Goal: Transaction & Acquisition: Book appointment/travel/reservation

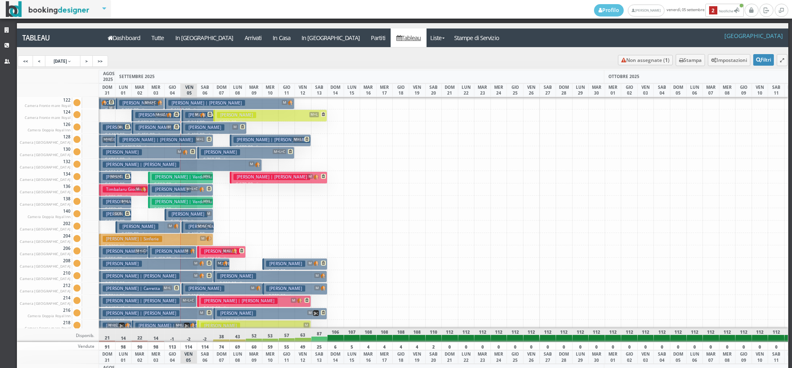
scroll to position [83, 0]
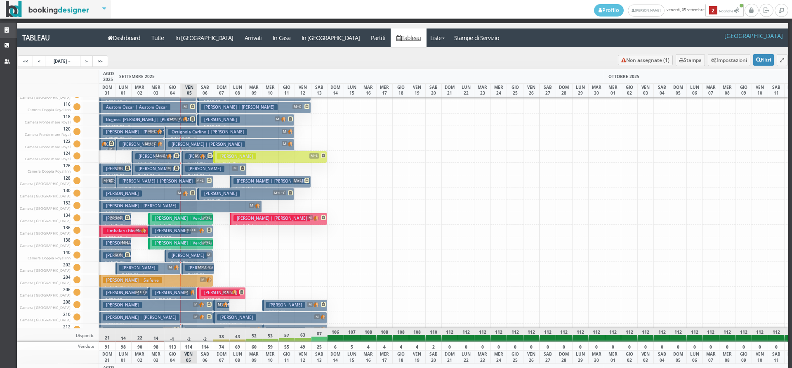
click at [14, 31] on link "Strutture" at bounding box center [8, 30] width 17 height 15
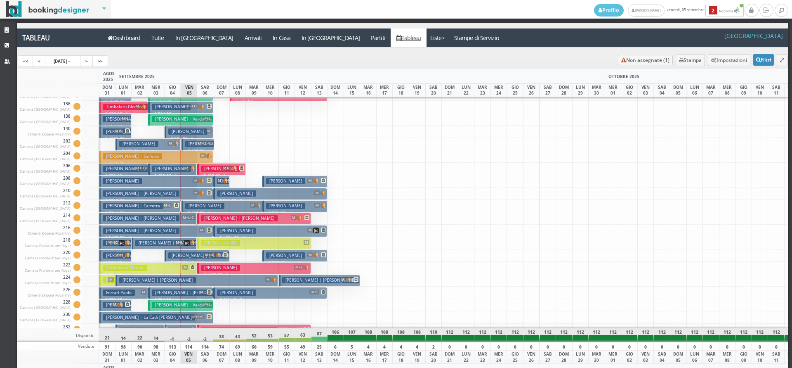
scroll to position [454, 0]
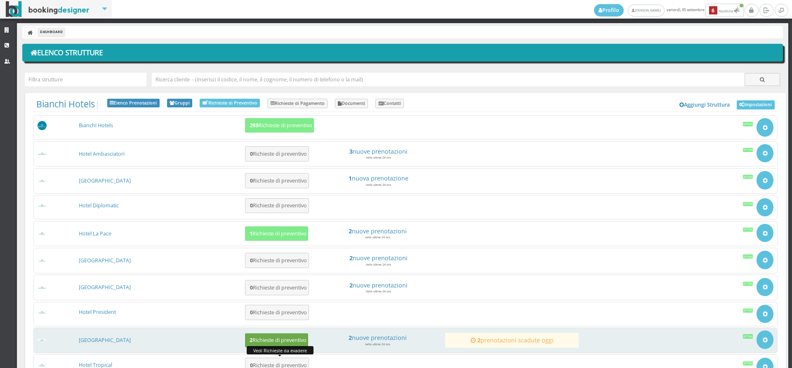
scroll to position [94, 0]
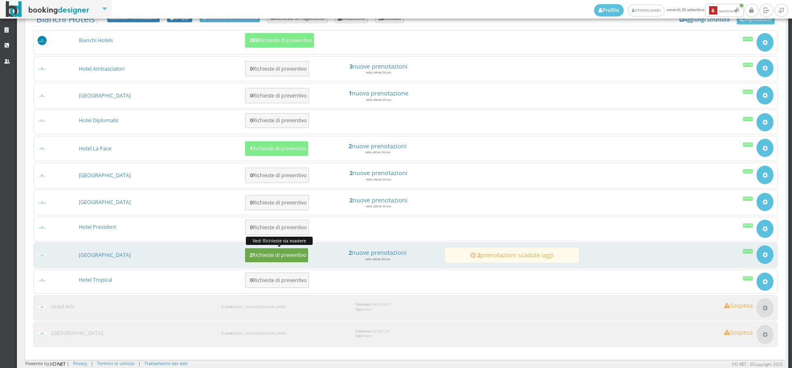
click at [274, 255] on h5 "2 Richieste di preventivo" at bounding box center [276, 255] width 59 height 6
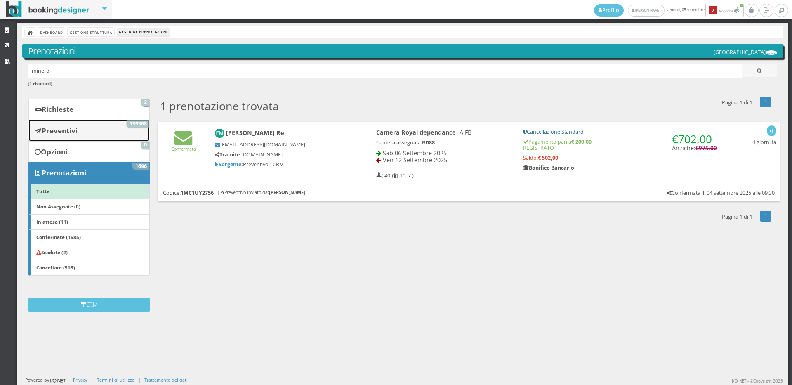
click at [58, 120] on link "Preventivi 139368" at bounding box center [88, 130] width 121 height 21
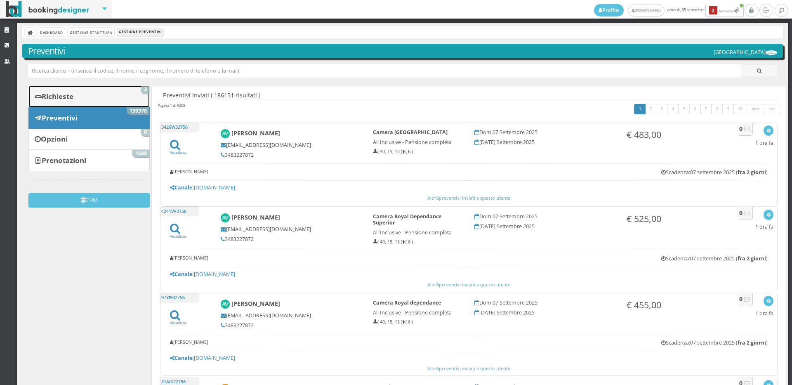
click at [63, 94] on b "Richieste" at bounding box center [58, 96] width 32 height 9
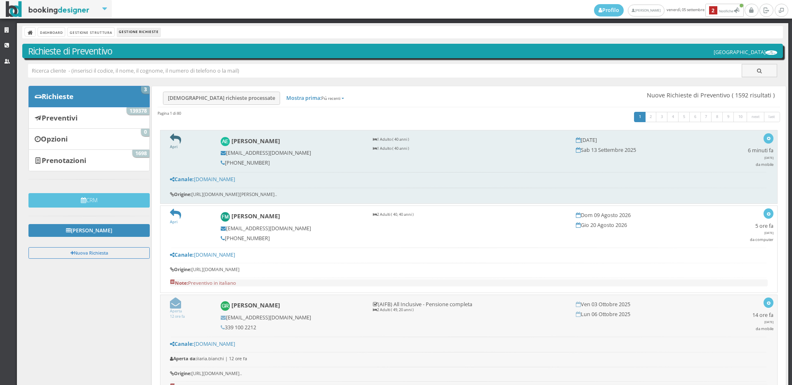
click at [175, 140] on icon at bounding box center [175, 138] width 11 height 11
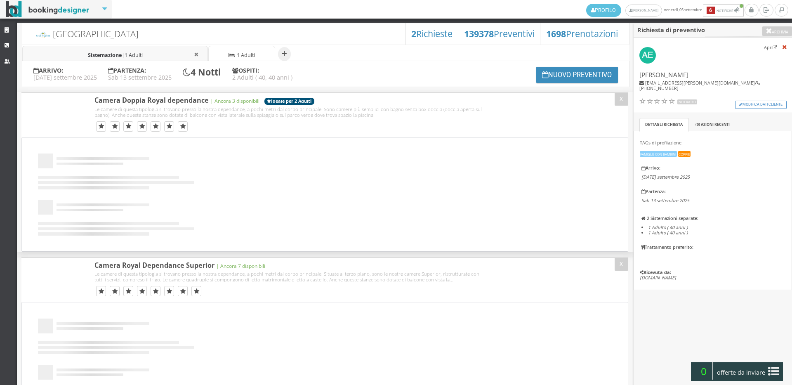
select select
click at [136, 56] on span "1 Adulti" at bounding box center [134, 55] width 18 height 7
select select "1"
select select
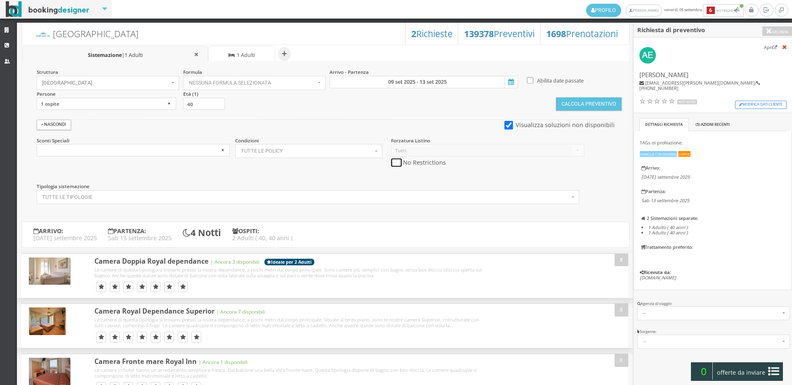
click at [391, 164] on input "checkbox" at bounding box center [396, 162] width 10 height 9
checkbox input "true"
click at [584, 102] on button "Calcola Preventivo" at bounding box center [588, 103] width 65 height 13
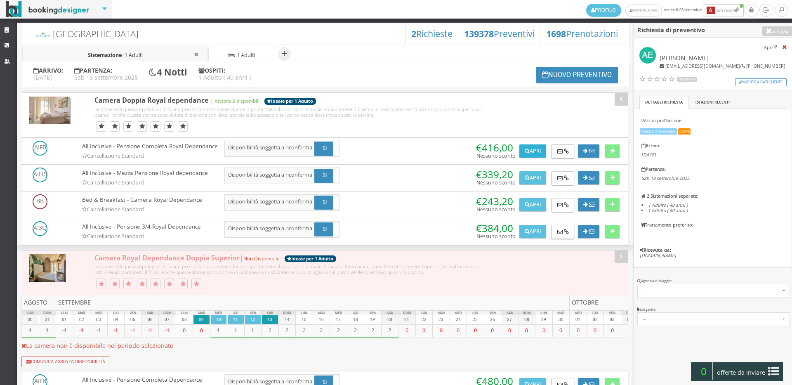
click at [535, 146] on button "Apri" at bounding box center [533, 150] width 26 height 13
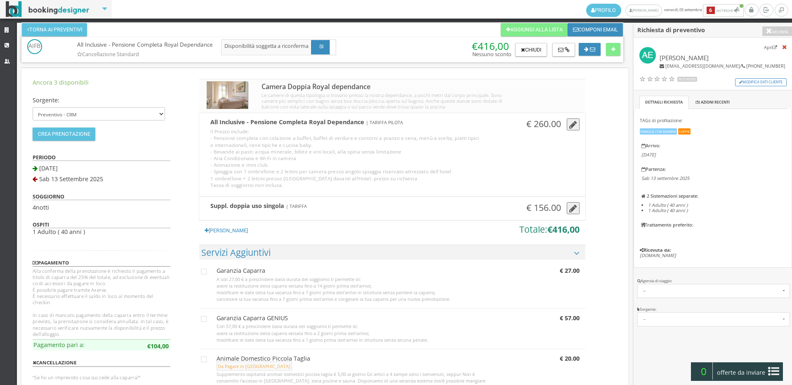
drag, startPoint x: 556, startPoint y: 213, endPoint x: 600, endPoint y: 202, distance: 45.8
click at [556, 213] on div "Suppl. doppia uso singola | TARIFFA € 156.00 X Rimuovi Suppl. doppia uso singol…" at bounding box center [392, 209] width 386 height 24
click at [575, 208] on icon "button" at bounding box center [574, 208] width 8 height 9
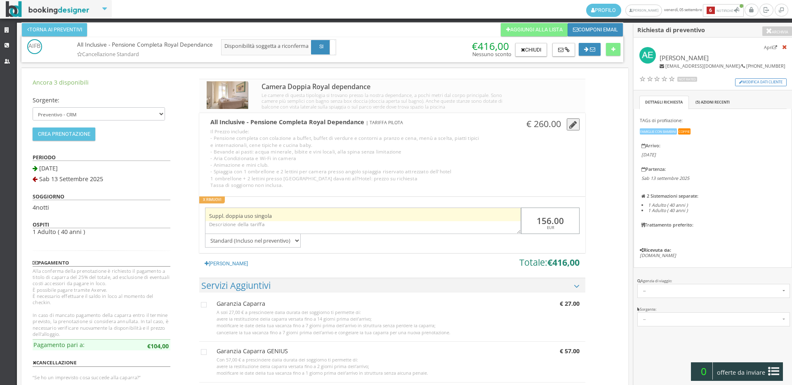
drag, startPoint x: 565, startPoint y: 218, endPoint x: 503, endPoint y: 214, distance: 61.6
click at [503, 214] on div "Suppl. doppia uso singola 156.00 EUR Standard (Incluso nel preventivo) Da pagar…" at bounding box center [392, 224] width 386 height 45
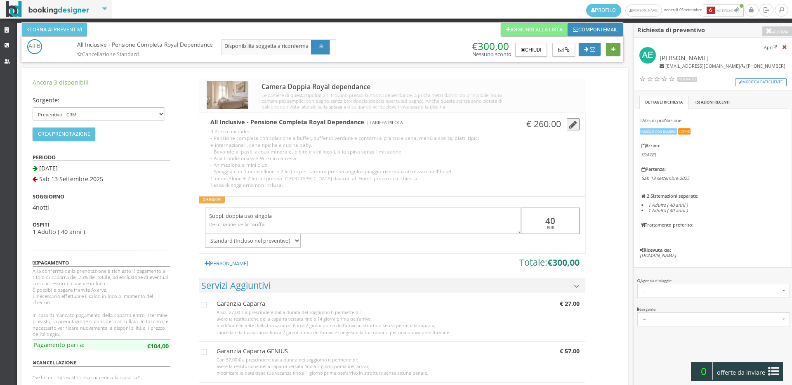
type input "40"
click at [615, 54] on button at bounding box center [613, 49] width 14 height 13
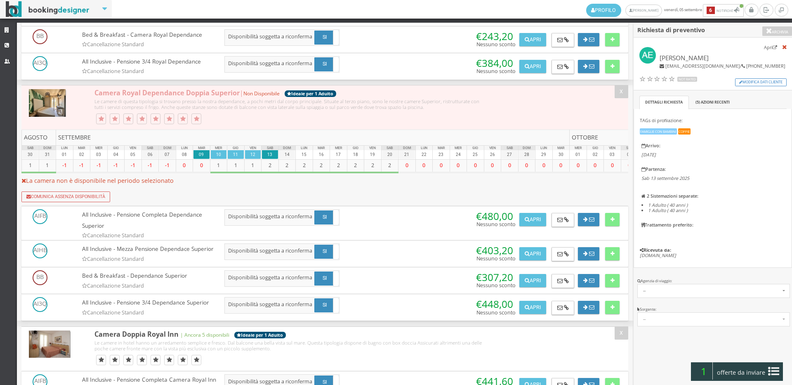
scroll to position [326, 0]
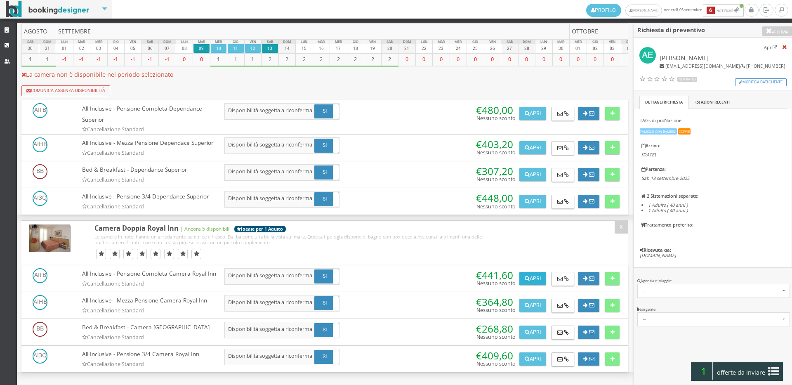
click at [534, 272] on button "Apri" at bounding box center [533, 278] width 26 height 13
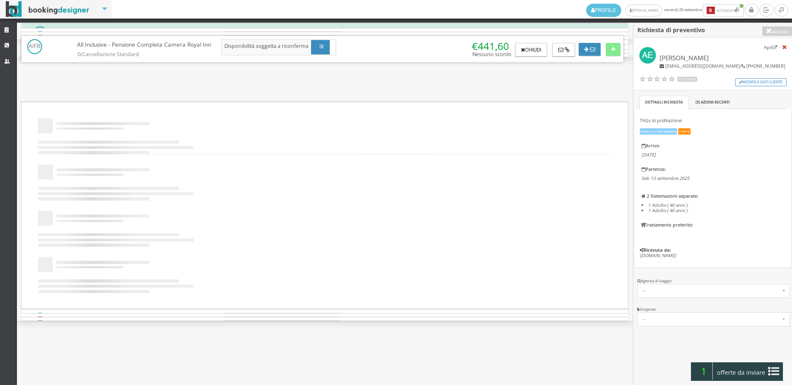
scroll to position [0, 0]
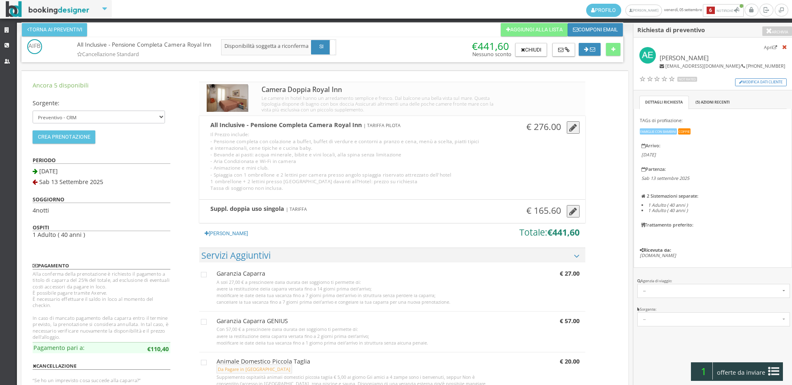
click at [564, 210] on div "Suppl. doppia uso singola | TARIFFA € 165.60 X Rimuovi Suppl. doppia uso singol…" at bounding box center [392, 212] width 386 height 24
click at [577, 215] on button "button" at bounding box center [573, 211] width 13 height 12
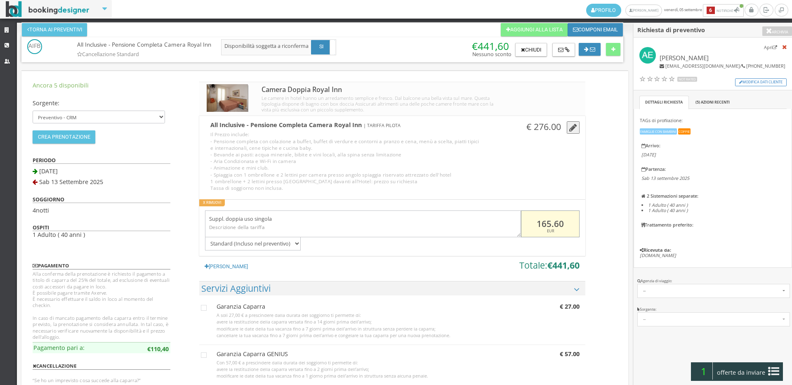
drag, startPoint x: 563, startPoint y: 222, endPoint x: 537, endPoint y: 222, distance: 26.0
click at [537, 222] on input "165.60" at bounding box center [550, 223] width 59 height 27
type input "40"
click at [610, 47] on button at bounding box center [613, 49] width 14 height 13
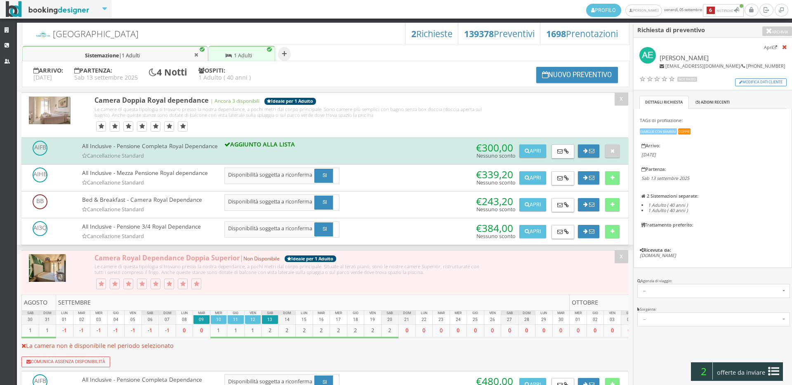
click at [237, 48] on li "Sistemazione | 1 Adulti" at bounding box center [241, 54] width 67 height 17
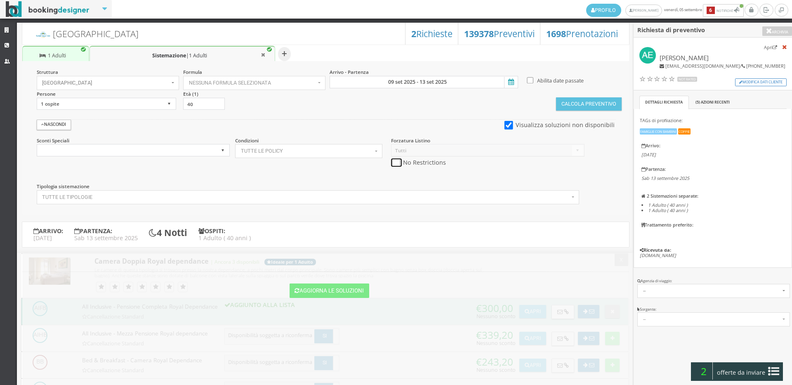
click at [397, 163] on input "checkbox" at bounding box center [396, 162] width 10 height 9
checkbox input "true"
click at [595, 98] on button "Calcola Preventivo" at bounding box center [588, 103] width 65 height 13
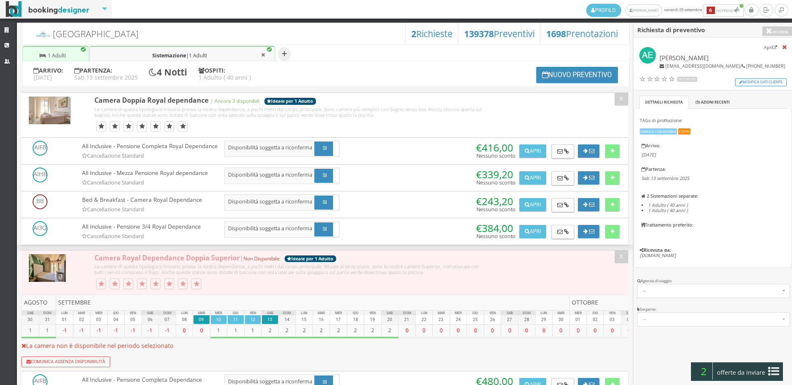
click at [540, 142] on div "Apri Chiudi" at bounding box center [531, 149] width 30 height 17
click at [542, 146] on button "Apri" at bounding box center [533, 150] width 26 height 13
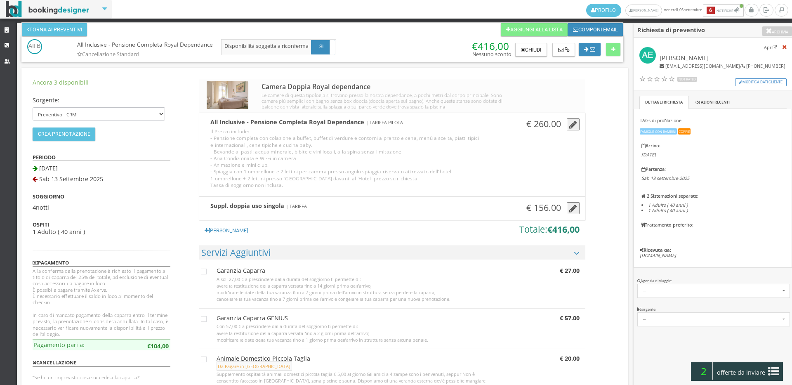
click at [573, 209] on icon "button" at bounding box center [574, 208] width 8 height 9
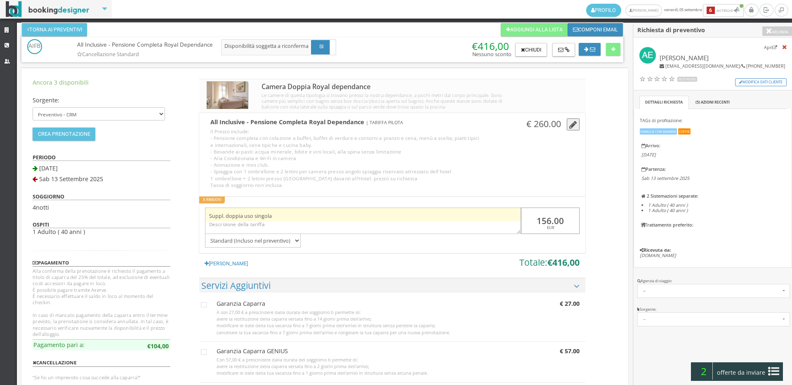
drag, startPoint x: 569, startPoint y: 217, endPoint x: 500, endPoint y: 217, distance: 68.9
click at [500, 217] on div "Suppl. doppia uso singola 156.00 EUR Standard (Incluso nel preventivo) Da pagar…" at bounding box center [392, 224] width 386 height 45
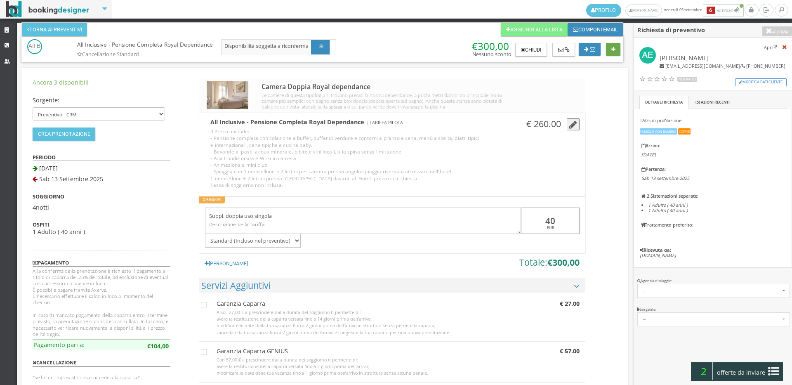
type input "40"
click at [615, 53] on button at bounding box center [613, 49] width 14 height 13
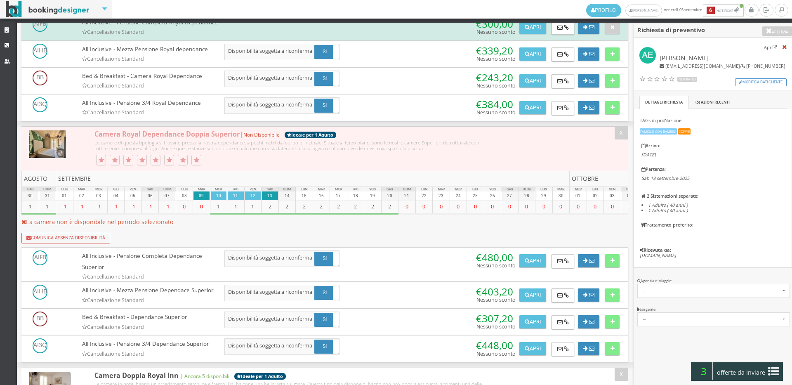
scroll to position [326, 0]
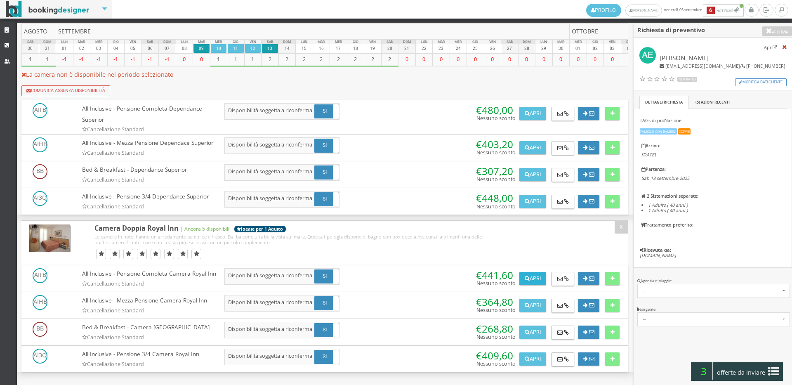
click at [531, 272] on button "Apri" at bounding box center [533, 278] width 26 height 13
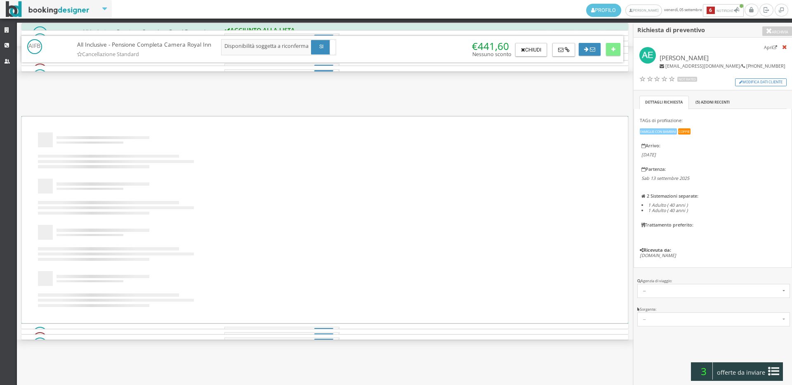
scroll to position [0, 0]
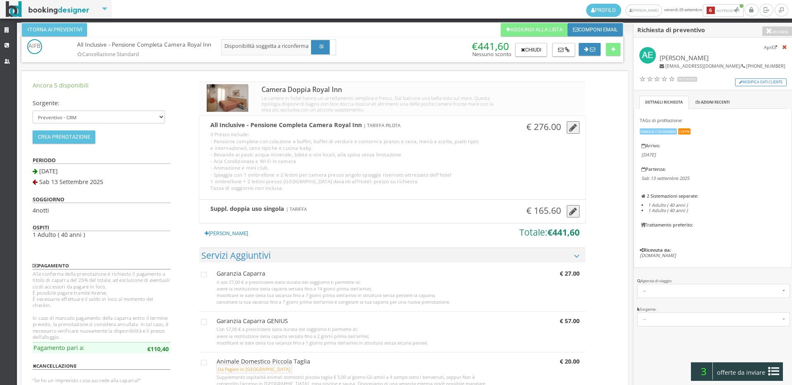
click at [574, 211] on icon "button" at bounding box center [574, 211] width 8 height 9
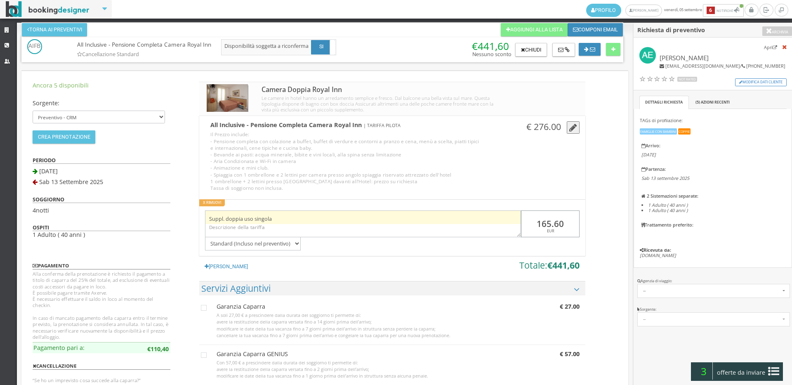
drag, startPoint x: 572, startPoint y: 226, endPoint x: 519, endPoint y: 223, distance: 52.9
click at [519, 223] on div "Suppl. doppia uso singola 165.60 EUR Standard (Incluso nel preventivo) Da pagar…" at bounding box center [392, 227] width 386 height 45
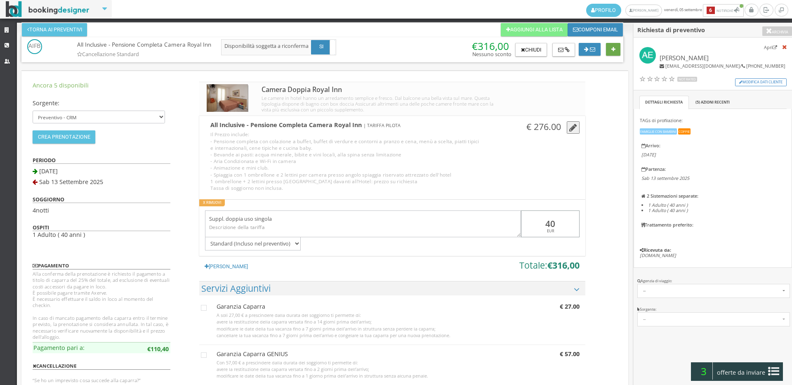
type input "40"
click at [613, 46] on button at bounding box center [613, 49] width 14 height 13
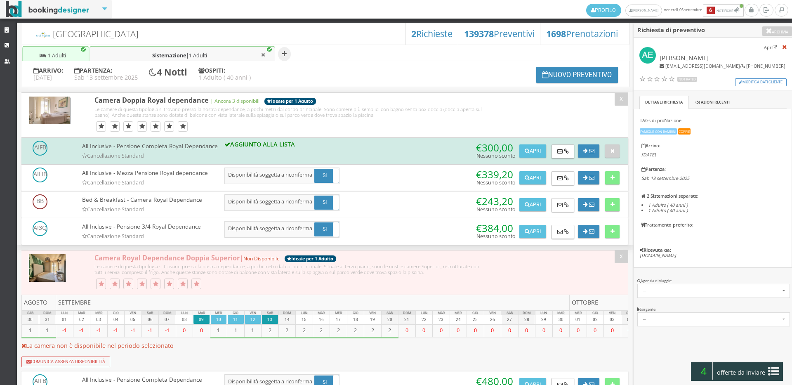
click at [759, 375] on span "offerte da inviare" at bounding box center [742, 372] width 54 height 13
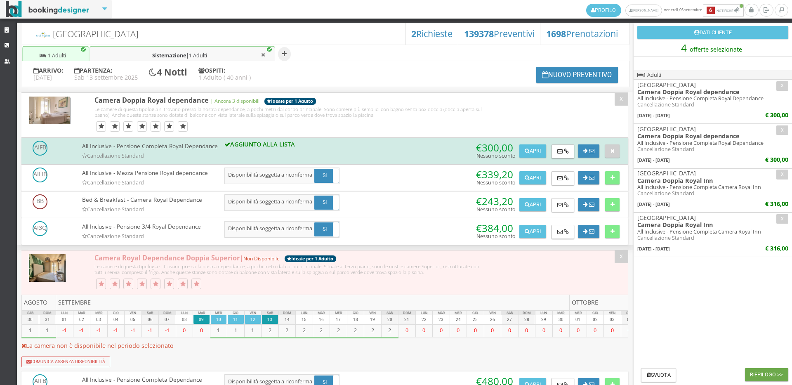
click at [778, 375] on button "Riepilogo >>" at bounding box center [766, 374] width 43 height 13
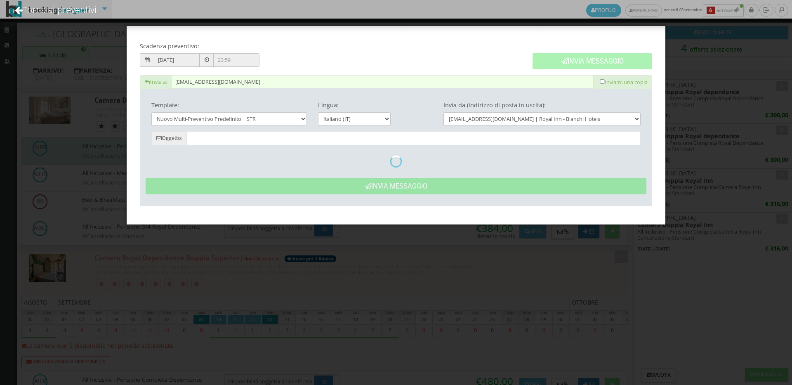
type input "Nuovo Preventivo - Auer Elisabeth dal 09/09/2025 al 13/09/2025"
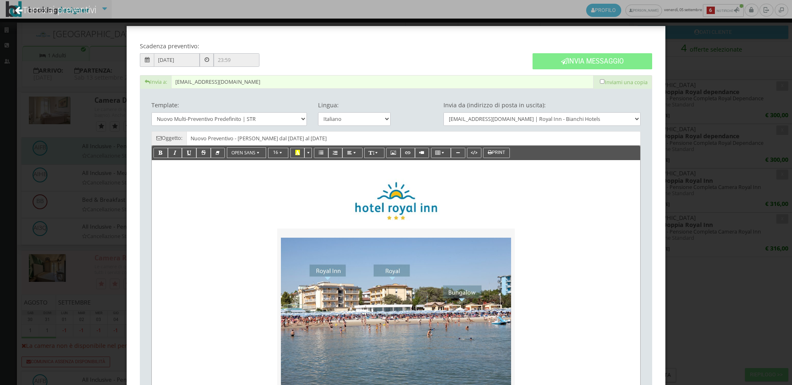
click at [632, 70] on div "Invia Messaggio" at bounding box center [592, 57] width 131 height 36
click at [629, 61] on button "Invia Messaggio" at bounding box center [593, 61] width 120 height 16
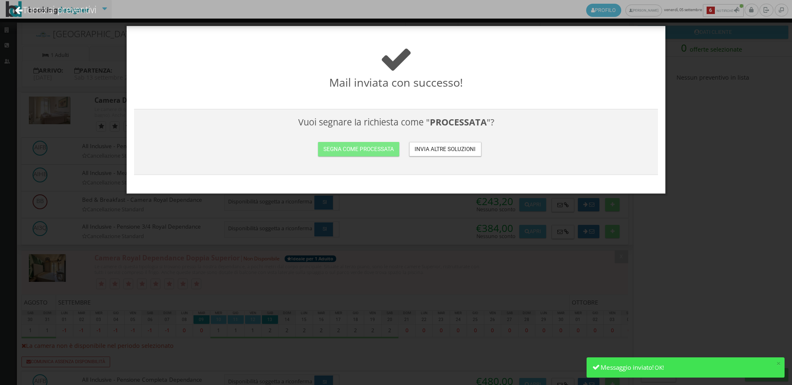
click at [378, 158] on h3 "Vuoi segnare la richiesta come " PROCESSATA "? Segna come processata Invia altr…" at bounding box center [396, 142] width 517 height 50
click at [379, 155] on button "Segna come processata" at bounding box center [358, 149] width 81 height 14
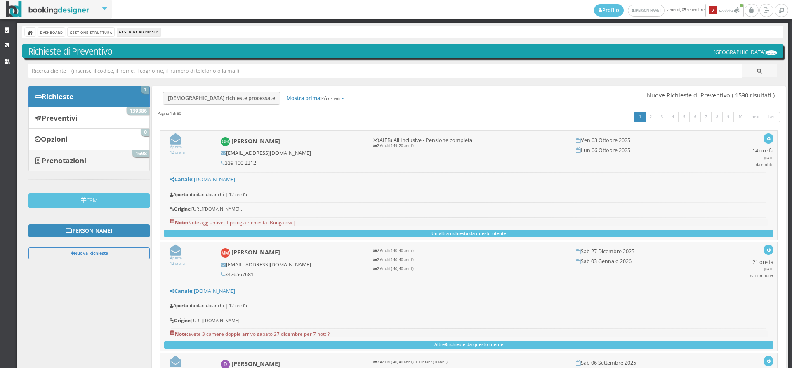
click at [95, 159] on link "Prenotazioni 1698" at bounding box center [88, 159] width 121 height 21
click at [76, 121] on b "Preventivi" at bounding box center [60, 117] width 36 height 9
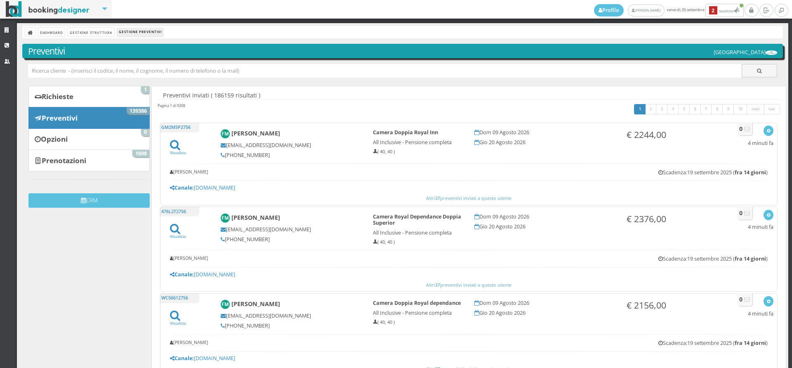
click at [68, 75] on input "text" at bounding box center [385, 71] width 714 height 14
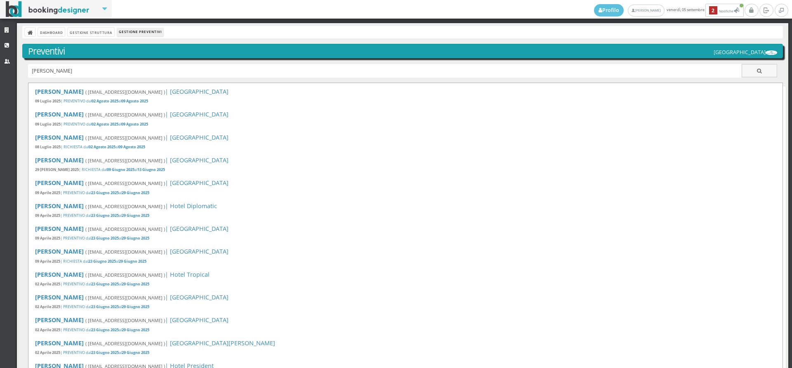
type input "botek"
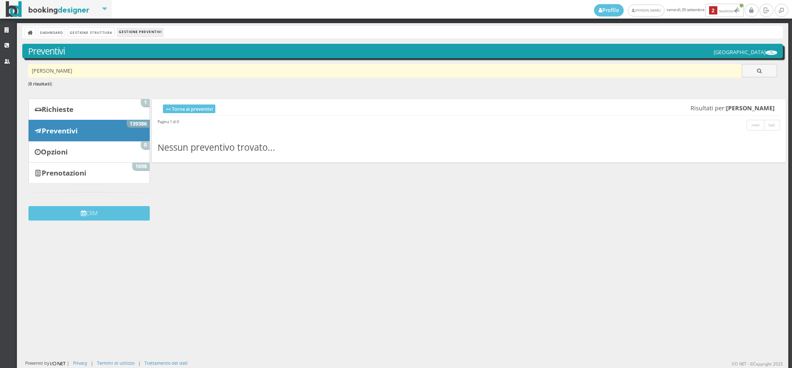
click at [40, 70] on input "[PERSON_NAME]" at bounding box center [385, 71] width 714 height 14
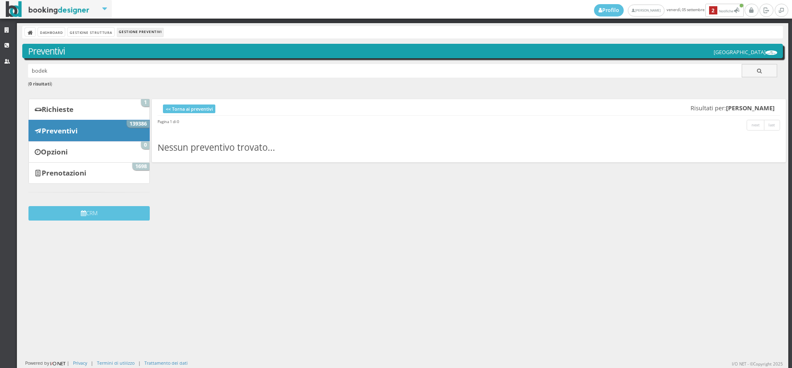
type input "bodek"
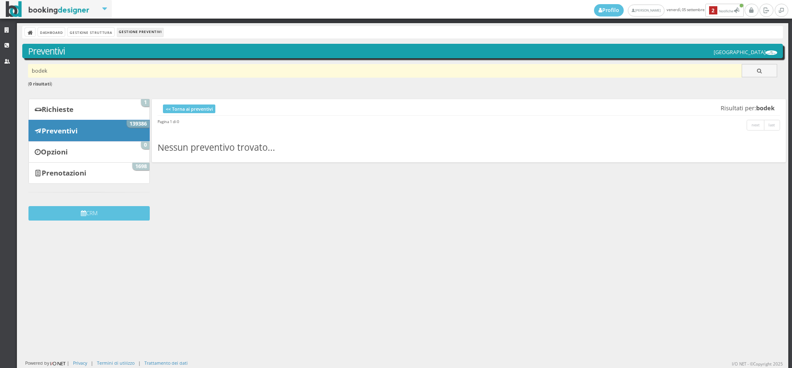
click at [83, 70] on input "bodek" at bounding box center [385, 71] width 714 height 14
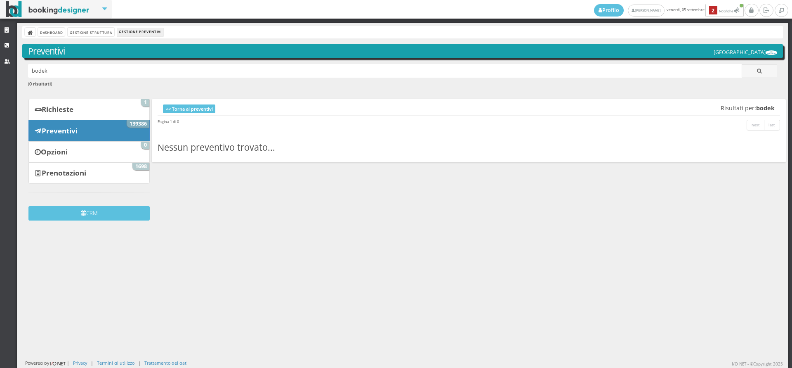
click at [73, 184] on div "Richieste 1 Preventivi 139386 Opzioni 0 Prenotazioni 1698 CRM" at bounding box center [86, 163] width 127 height 128
click at [76, 174] on b "Prenotazioni" at bounding box center [64, 172] width 45 height 9
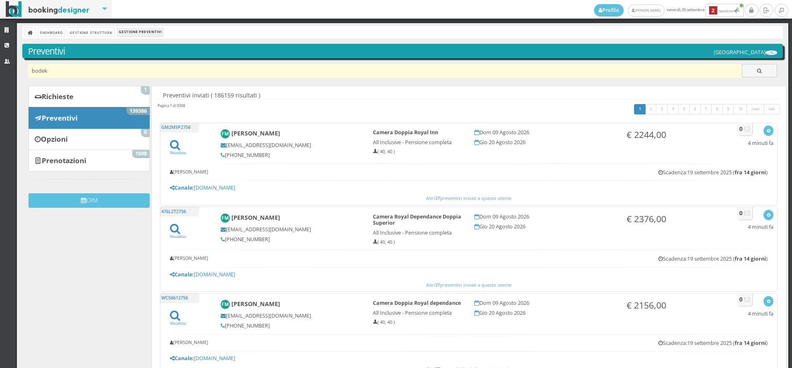
type input "bodek"
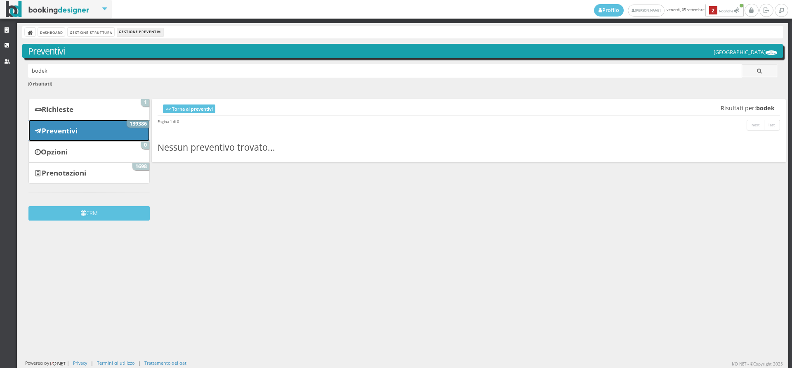
click at [104, 124] on link "Preventivi 139386" at bounding box center [88, 130] width 121 height 21
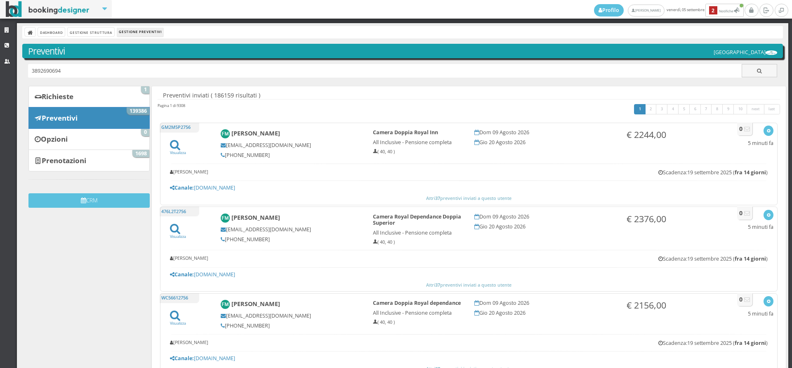
type input "3892690694"
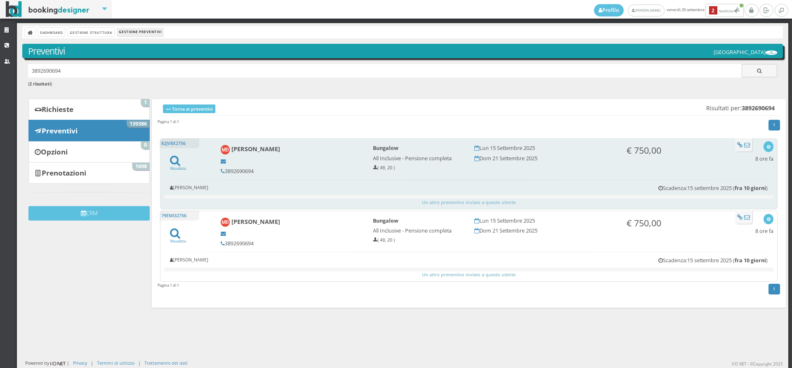
drag, startPoint x: 280, startPoint y: 173, endPoint x: 225, endPoint y: 171, distance: 55.8
click at [225, 171] on h5 "3892690694" at bounding box center [291, 171] width 141 height 6
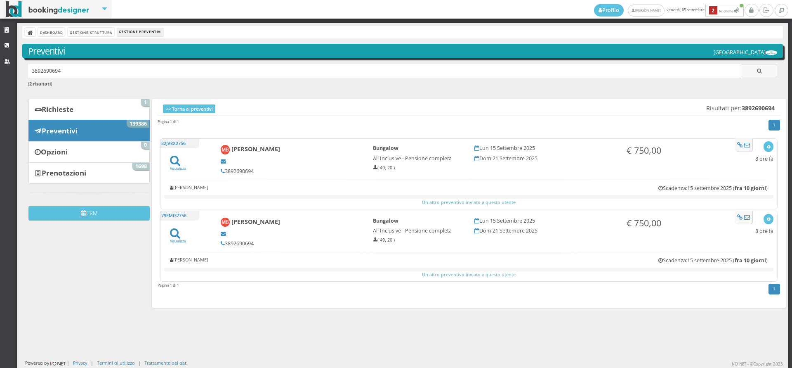
click at [136, 96] on div "Dashboard Gestione Struttura Gestione Preventivi Preventivi Hotel Royal Inn 389…" at bounding box center [403, 195] width 772 height 345
click at [135, 105] on link "Richieste 1" at bounding box center [88, 109] width 121 height 21
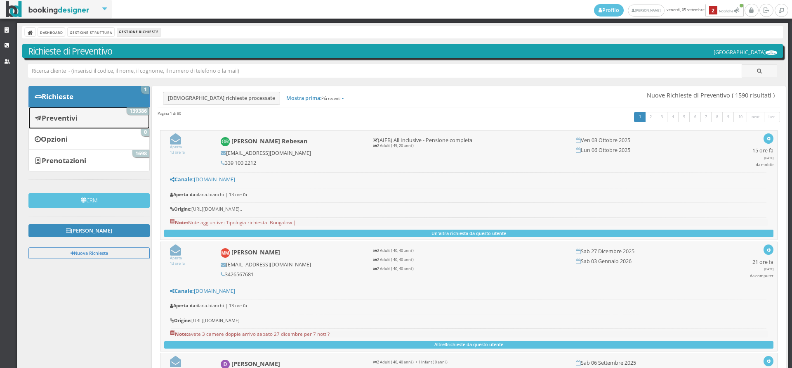
click at [98, 123] on link "Preventivi 139386" at bounding box center [88, 117] width 121 height 21
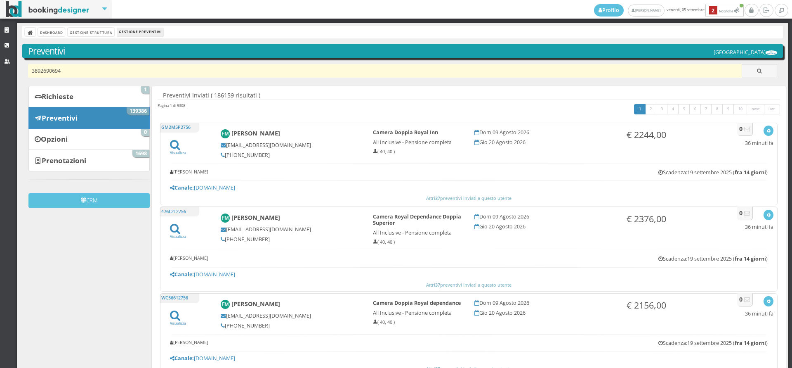
type input "3892690694"
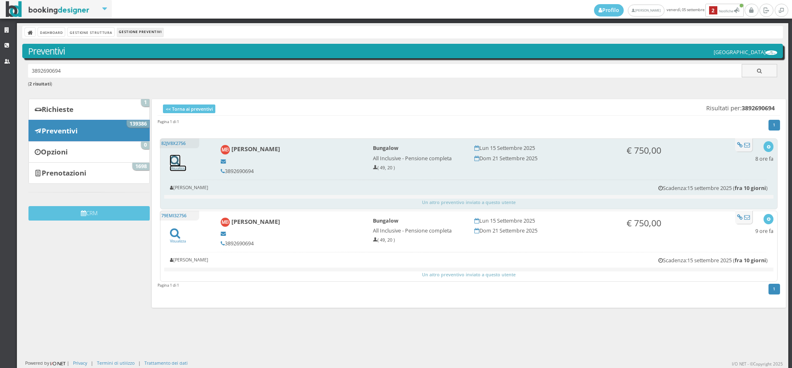
click at [175, 161] on icon at bounding box center [175, 160] width 10 height 11
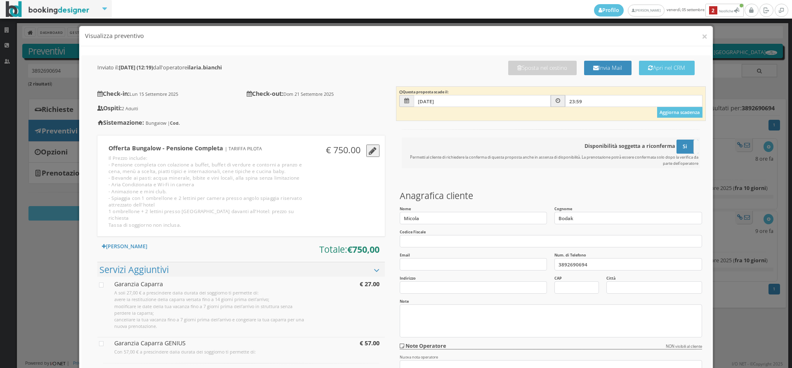
scroll to position [128, 0]
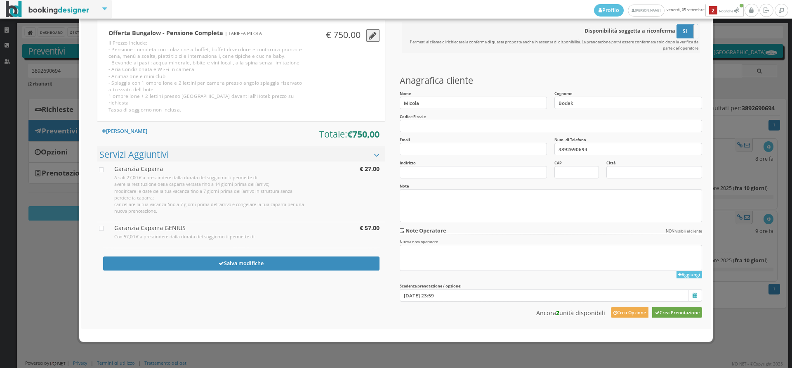
click at [675, 309] on button "Crea Prenotazione" at bounding box center [678, 312] width 50 height 10
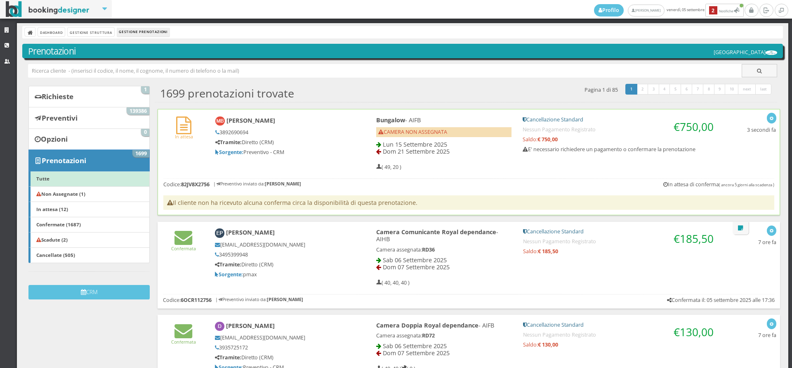
drag, startPoint x: 0, startPoint y: 0, endPoint x: 192, endPoint y: 151, distance: 244.8
click at [192, 151] on div "In attesa Micola Bodak 3892690694 Tramite: Diretto (CRM) Sorgente: Preventivo -…" at bounding box center [469, 141] width 622 height 64
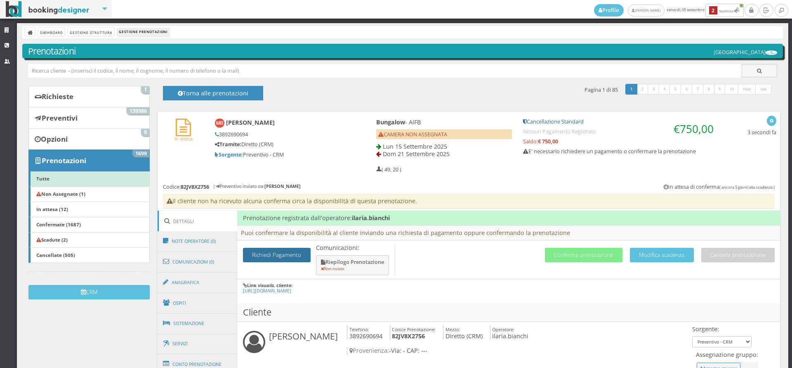
click at [292, 253] on button "Richiedi Pagamento" at bounding box center [277, 255] width 68 height 14
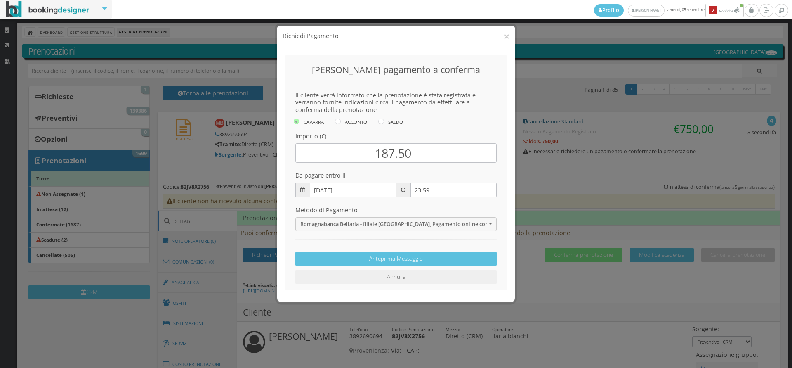
scroll to position [1, 0]
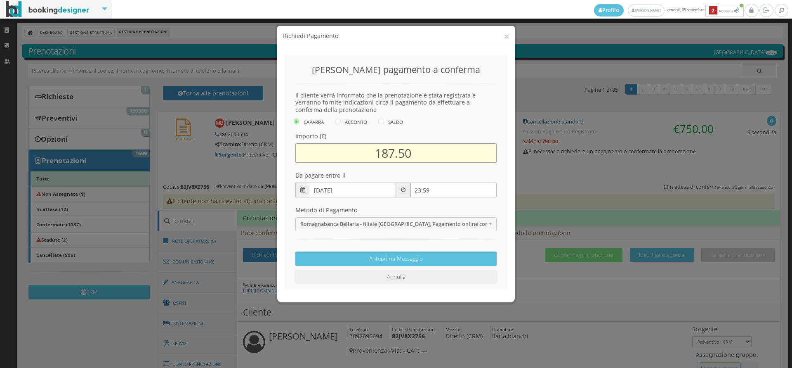
drag, startPoint x: 416, startPoint y: 149, endPoint x: 367, endPoint y: 147, distance: 49.2
click at [367, 147] on input "187.50" at bounding box center [396, 152] width 201 height 19
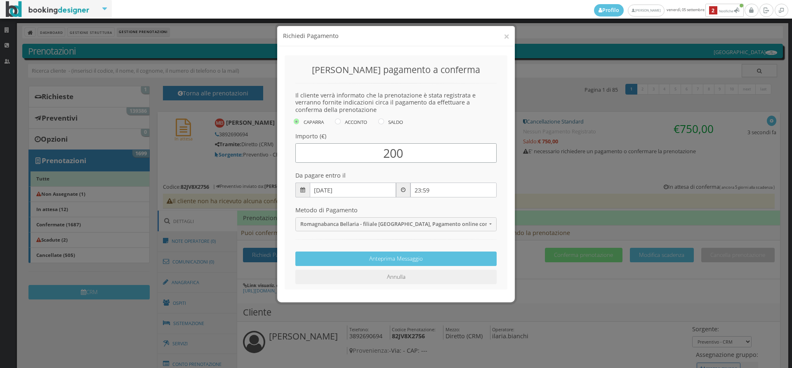
type input "200"
click at [369, 211] on h4 "Metodo di Pagamento" at bounding box center [396, 209] width 201 height 7
click at [369, 215] on div "Metodo di Pagamento Romagnabanca Bellaria - filiale Cagnona, Pagamento online c…" at bounding box center [396, 213] width 213 height 33
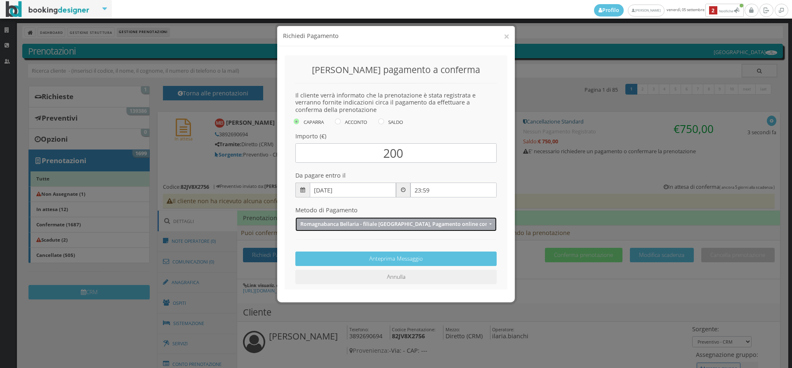
click at [367, 220] on button "Romagnabanca Bellaria - filiale Cagnona, Pagamento online con Carta di Credito …" at bounding box center [396, 224] width 201 height 14
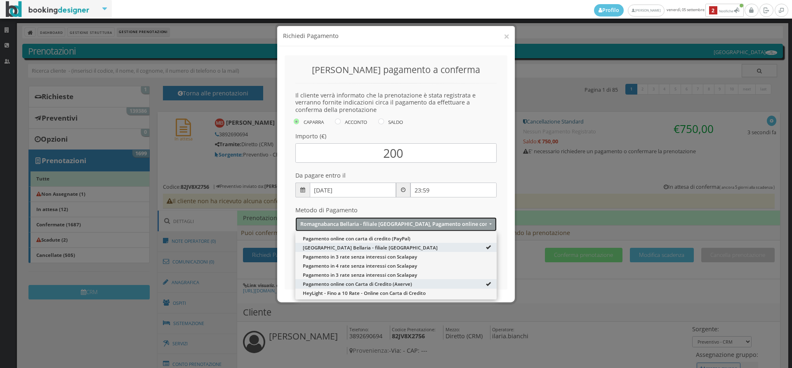
click at [367, 220] on button "Romagnabanca Bellaria - filiale Cagnona, Pagamento online con Carta di Credito …" at bounding box center [396, 224] width 201 height 14
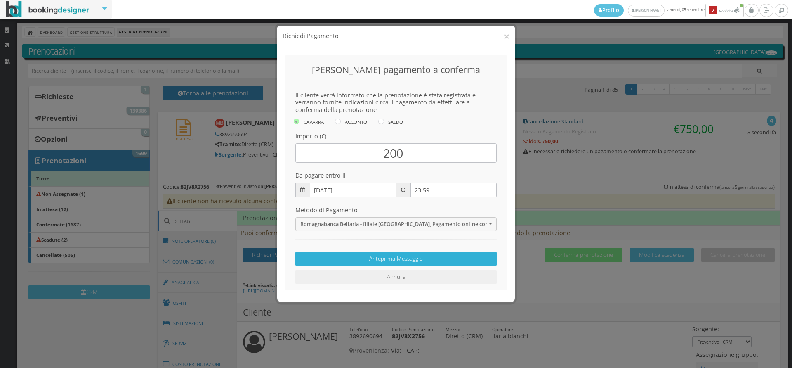
click at [393, 259] on button "Anteprima Messaggio" at bounding box center [396, 258] width 201 height 14
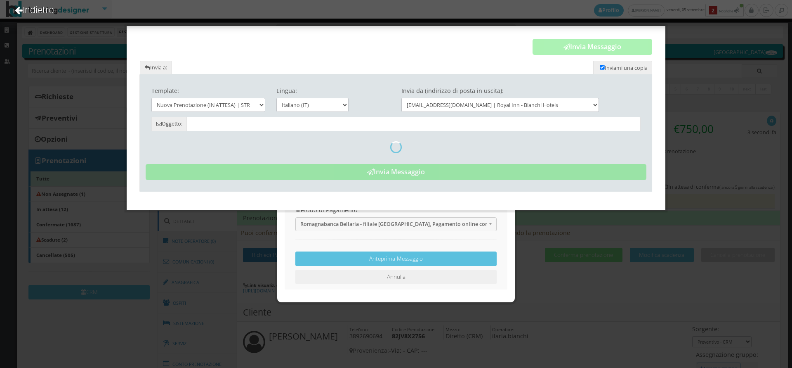
type input "Nuova Prenotazione (in attesa) - Hotel Royal Inn - Micola Bodak"
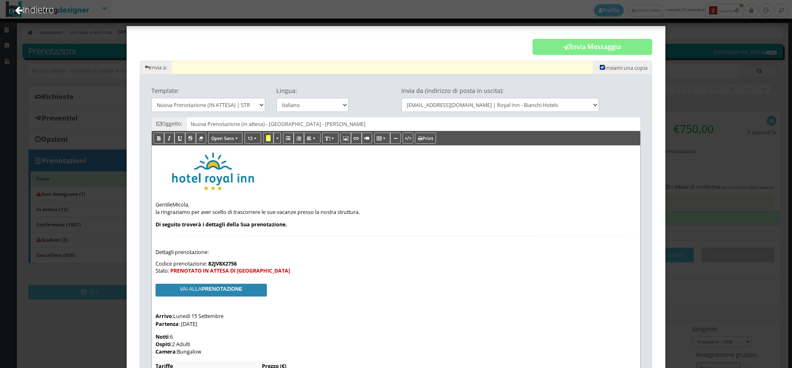
drag, startPoint x: 594, startPoint y: 66, endPoint x: 585, endPoint y: 63, distance: 9.8
click at [600, 67] on input "checkbox" at bounding box center [602, 67] width 5 height 5
checkbox input "false"
click at [336, 63] on input "text" at bounding box center [382, 68] width 422 height 14
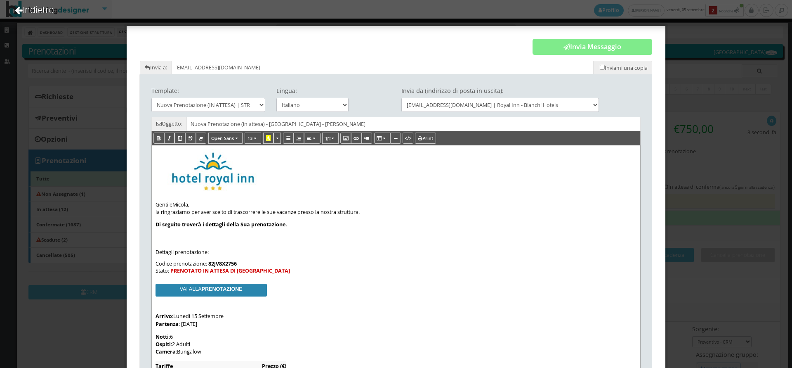
drag, startPoint x: 257, startPoint y: 66, endPoint x: 166, endPoint y: 66, distance: 90.8
click at [166, 66] on div "Invia a: mikola26091967@gmail.com Inviami una copia" at bounding box center [396, 68] width 513 height 14
type input "mikola26091967@gmail.com"
click at [596, 46] on button "Invia Messaggio" at bounding box center [593, 47] width 120 height 17
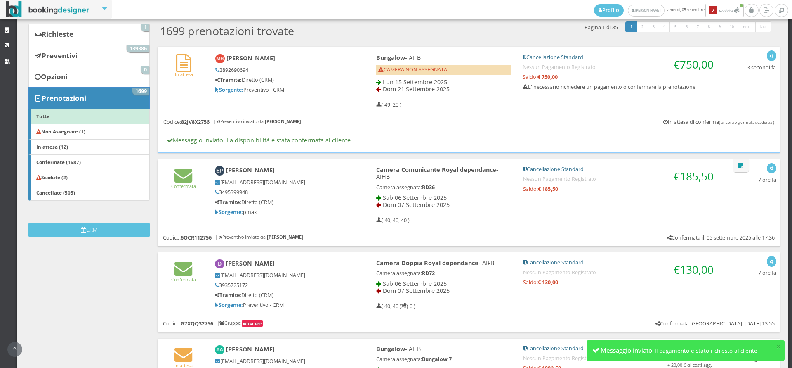
scroll to position [80, 0]
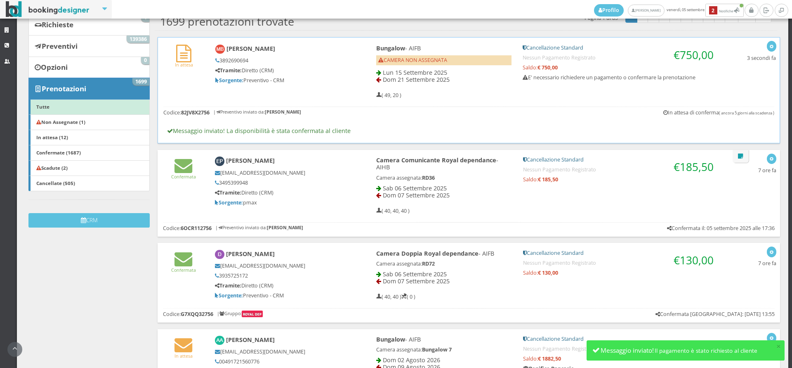
click at [192, 91] on div "In attesa Micola Bodak 3892690694 Tramite: Diretto (CRM) Sorgente: Preventivo -…" at bounding box center [469, 70] width 622 height 64
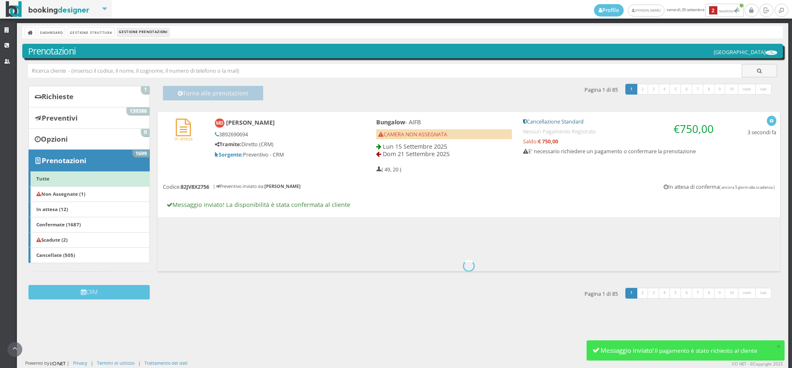
scroll to position [0, 0]
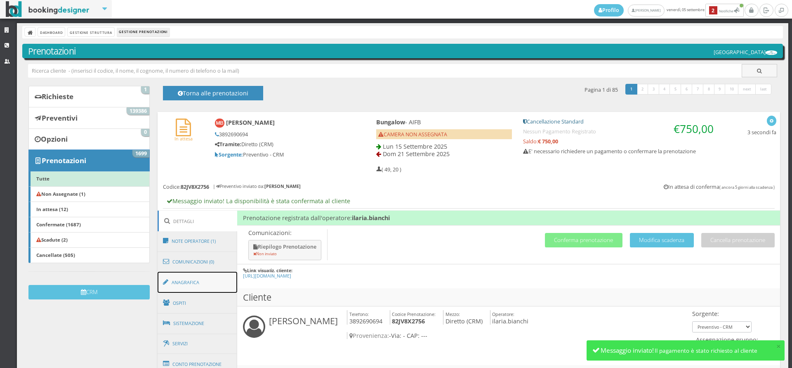
click at [192, 279] on link "Anagrafica" at bounding box center [198, 282] width 80 height 21
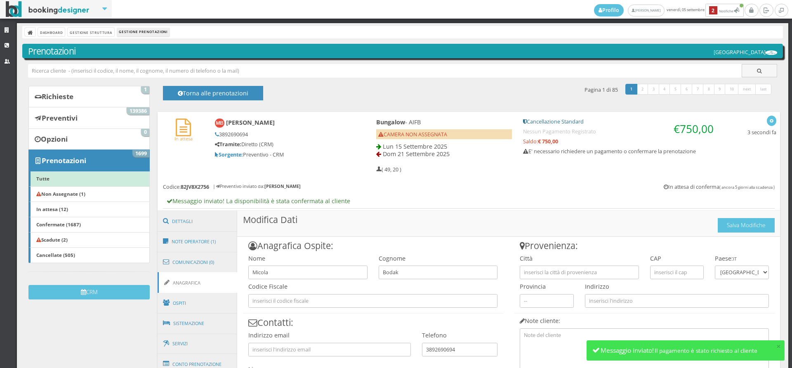
scroll to position [102, 0]
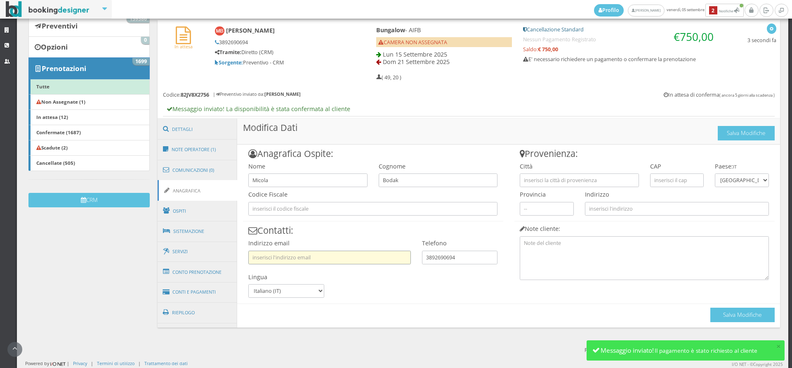
click at [343, 255] on input "text" at bounding box center [329, 258] width 163 height 14
paste input "mikola26091967@gmail.com"
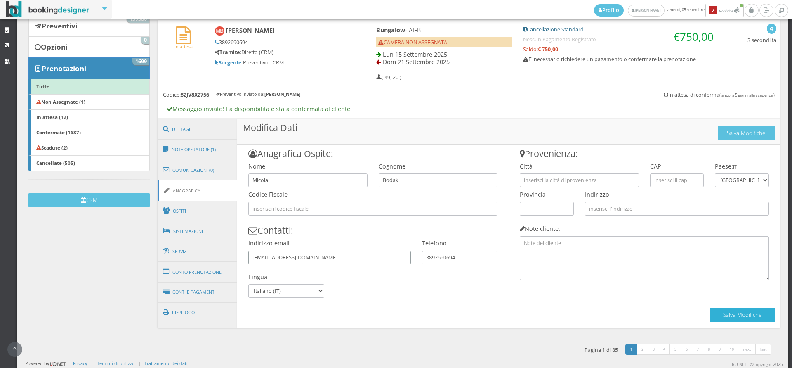
type input "mikola26091967@gmail.com"
click at [738, 311] on button "Salva Modifiche" at bounding box center [743, 314] width 64 height 14
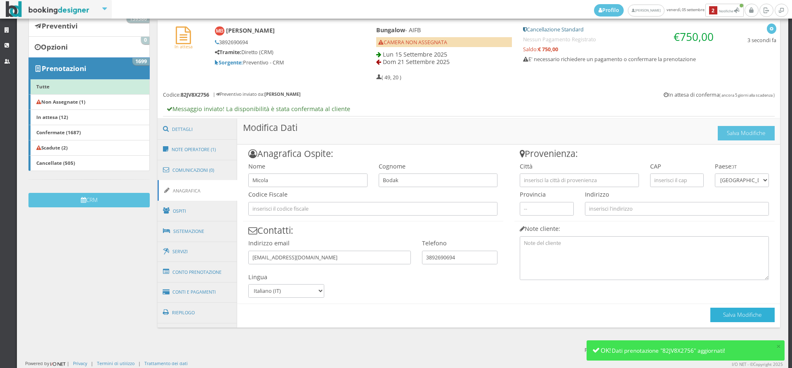
scroll to position [0, 0]
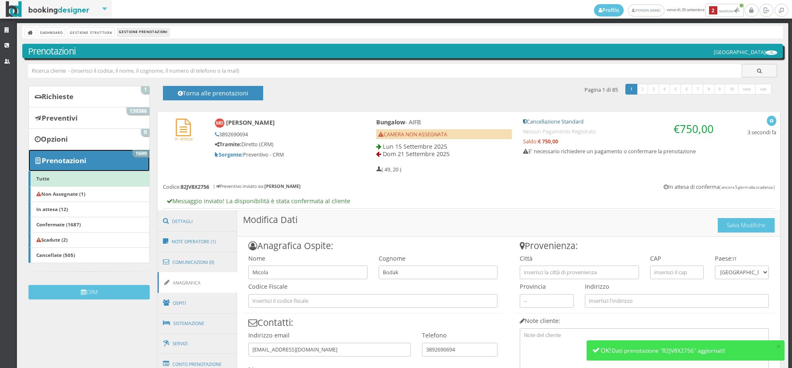
click at [128, 156] on link "Prenotazioni 1699" at bounding box center [88, 159] width 121 height 21
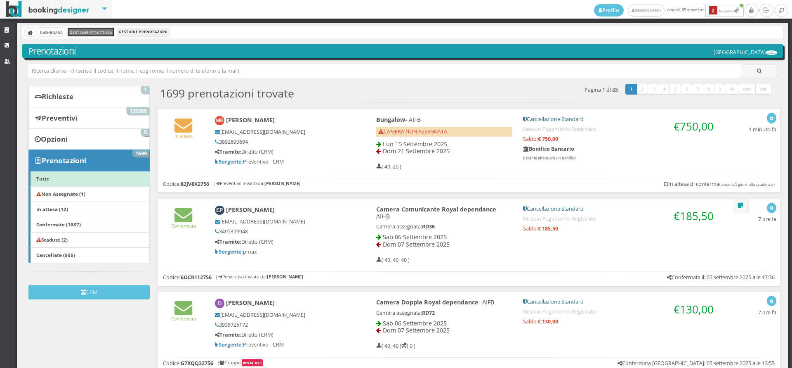
click at [102, 34] on link "Gestione Struttura" at bounding box center [91, 32] width 46 height 9
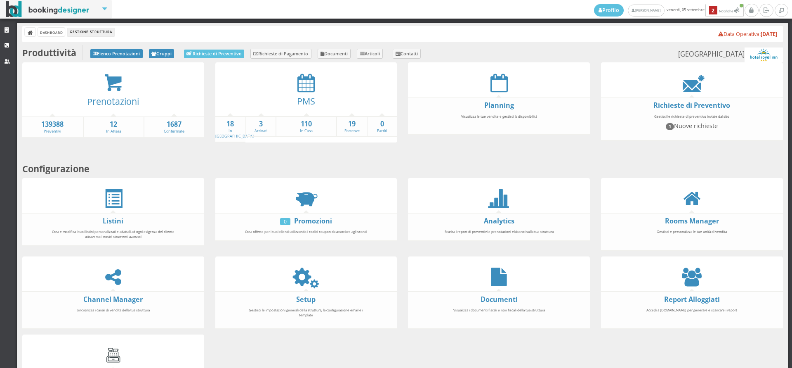
click at [307, 81] on icon at bounding box center [306, 82] width 17 height 19
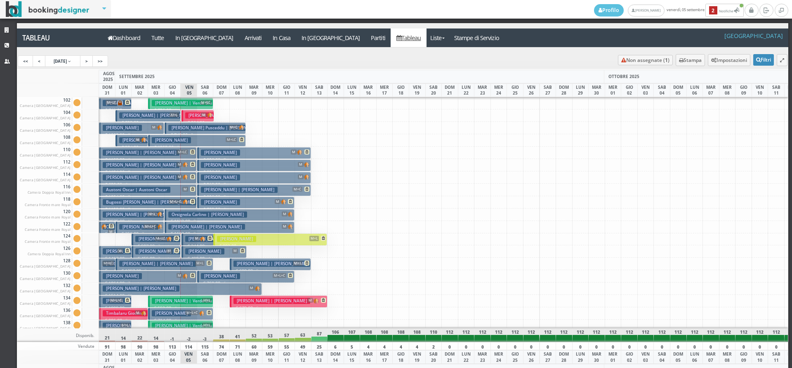
scroll to position [1272, 0]
